Goal: Find specific page/section: Find specific page/section

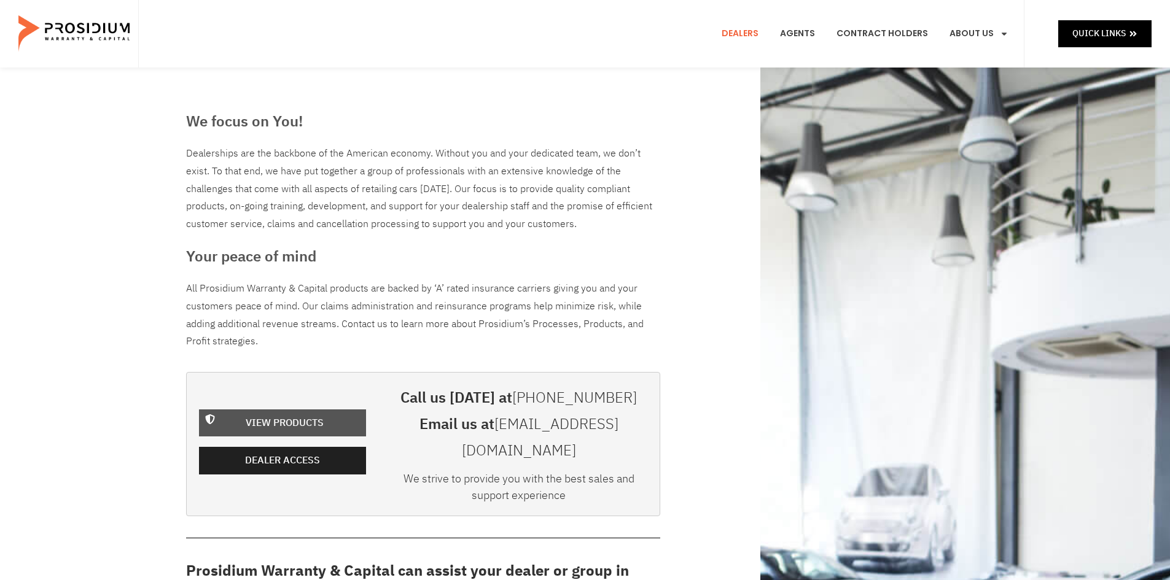
click at [297, 415] on span "View Products" at bounding box center [285, 424] width 78 height 18
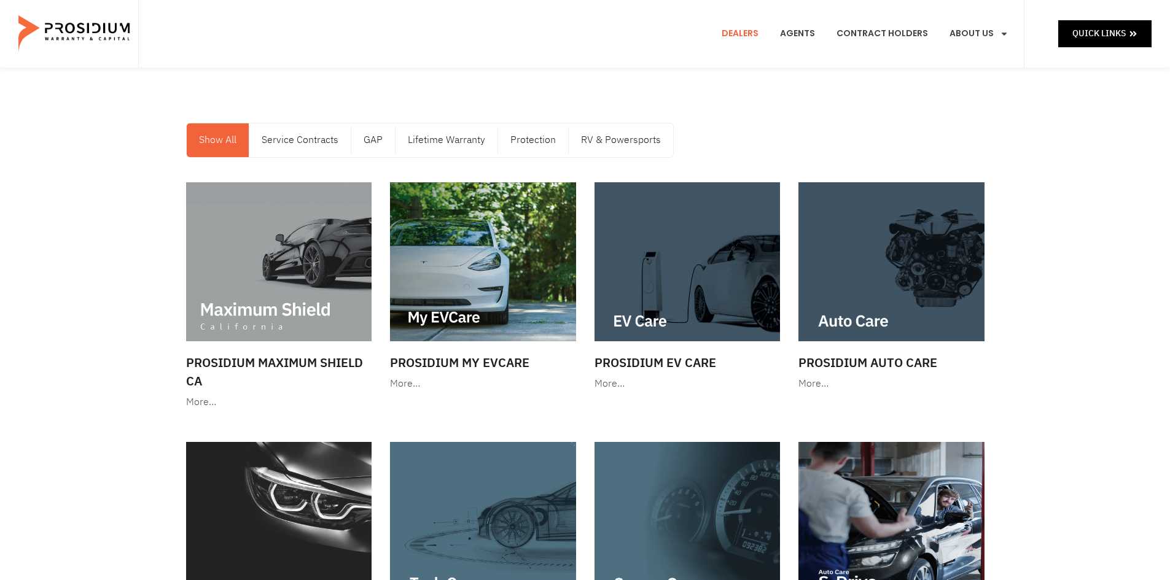
click at [746, 36] on link "Dealers" at bounding box center [740, 33] width 55 height 45
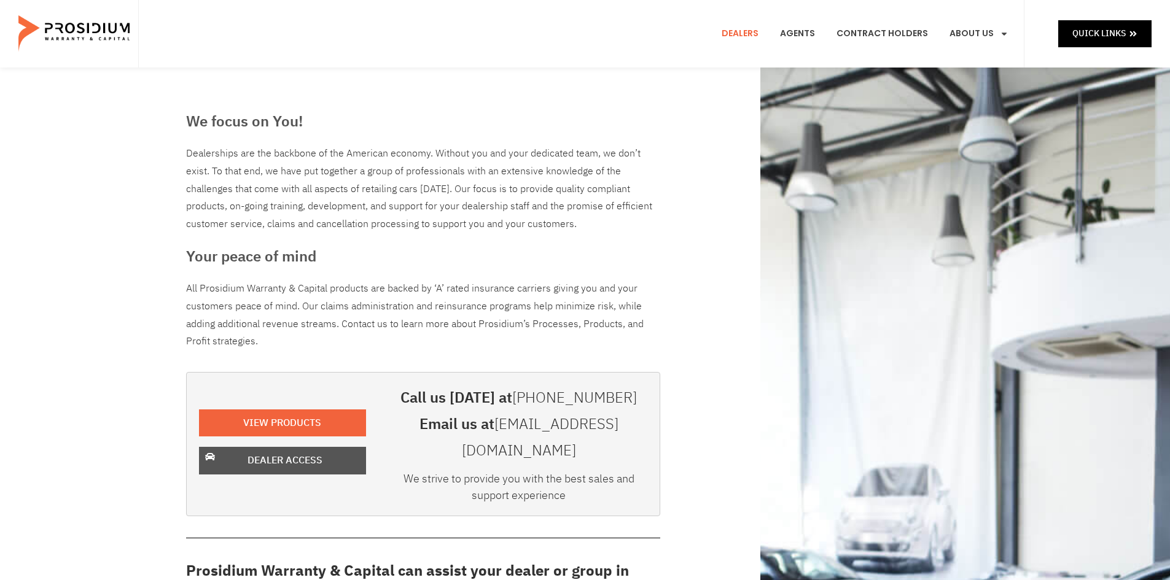
click at [292, 458] on link "Dealer Access" at bounding box center [282, 461] width 167 height 28
